Goal: Information Seeking & Learning: Learn about a topic

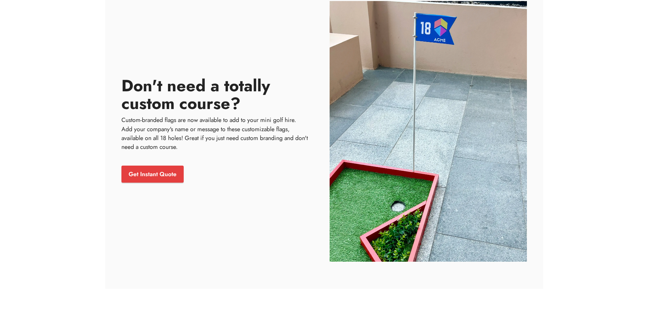
scroll to position [731, 0]
click at [155, 172] on link "Get Instant Quote" at bounding box center [152, 173] width 62 height 17
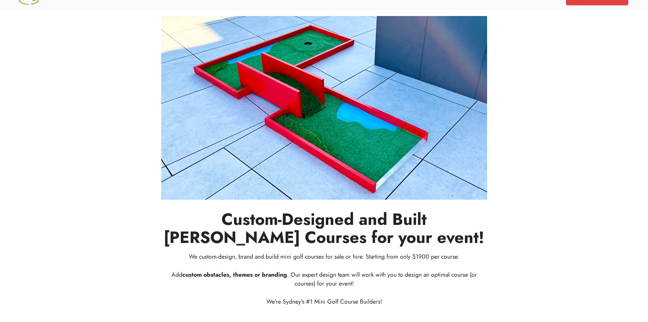
scroll to position [0, 0]
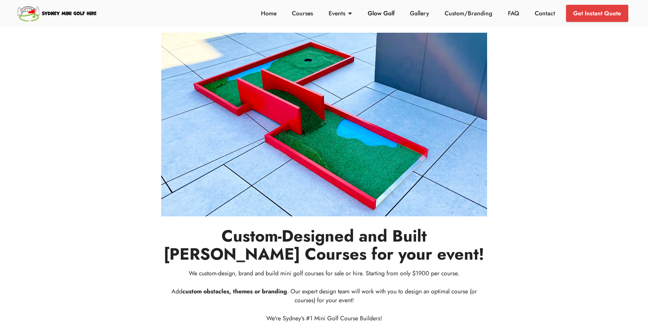
click at [386, 14] on link "Glow Golf" at bounding box center [381, 13] width 31 height 9
click at [304, 14] on link "Courses" at bounding box center [302, 13] width 25 height 9
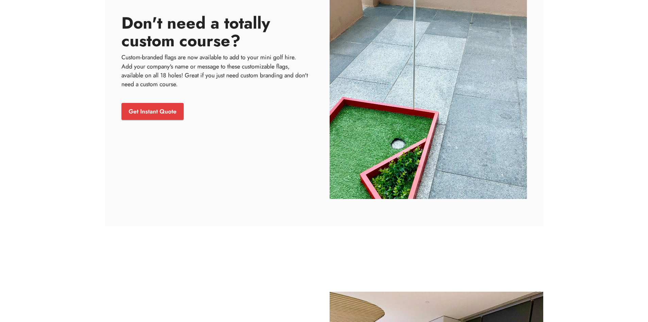
scroll to position [802, 0]
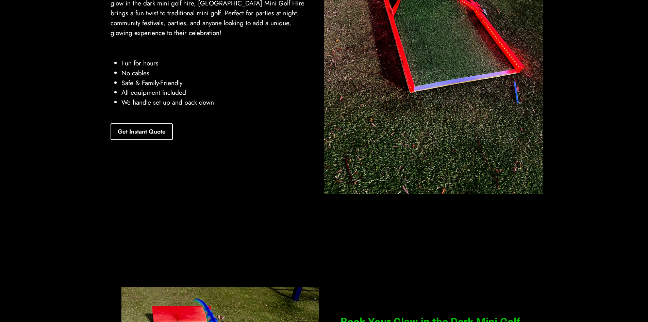
scroll to position [1334, 0]
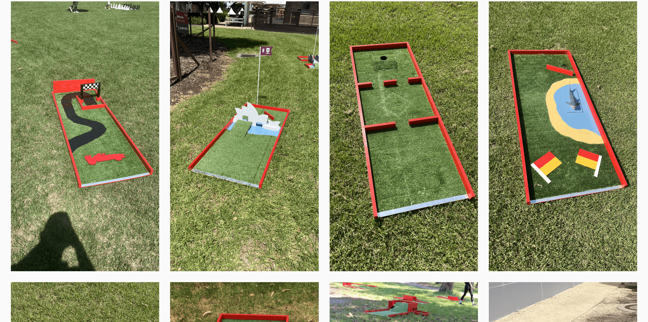
scroll to position [440, 0]
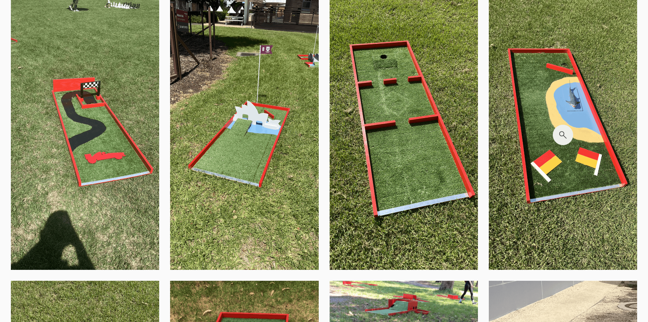
click at [534, 145] on img at bounding box center [563, 134] width 148 height 269
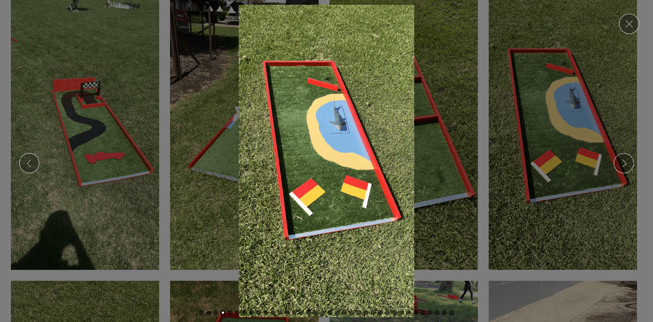
click at [352, 189] on img at bounding box center [326, 161] width 643 height 312
click at [627, 31] on link "Close" at bounding box center [629, 24] width 20 height 20
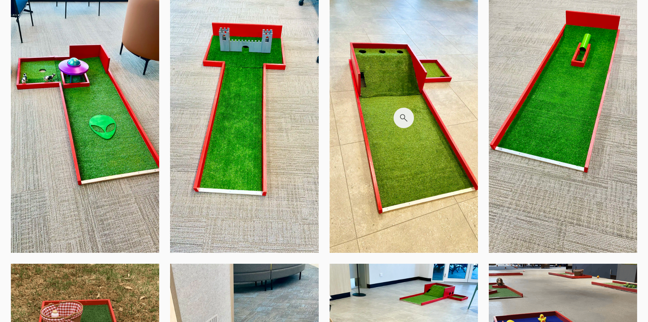
scroll to position [2146, 0]
